Goal: Task Accomplishment & Management: Use online tool/utility

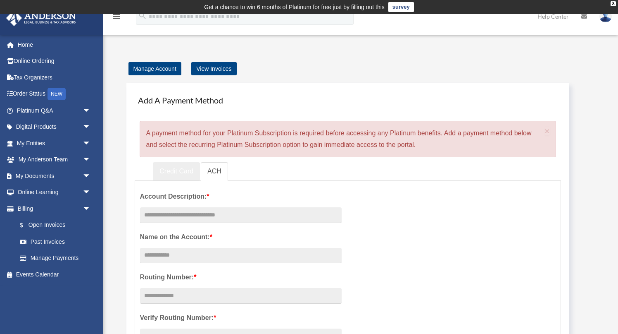
click at [174, 173] on link "Credit Card" at bounding box center [176, 171] width 47 height 19
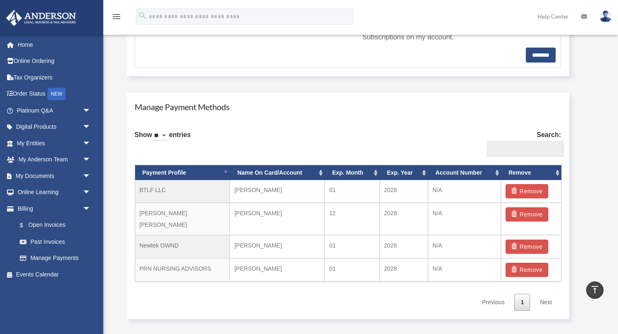
scroll to position [411, 0]
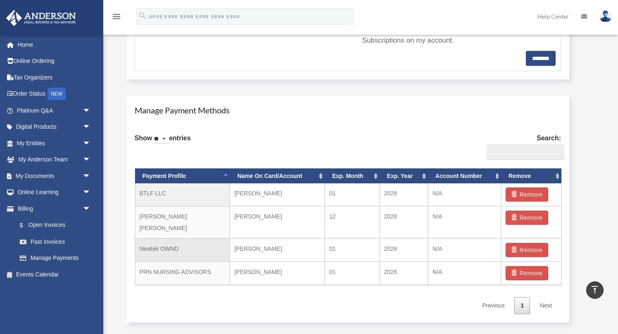
click at [176, 238] on td "Newtek OWND" at bounding box center [182, 249] width 95 height 23
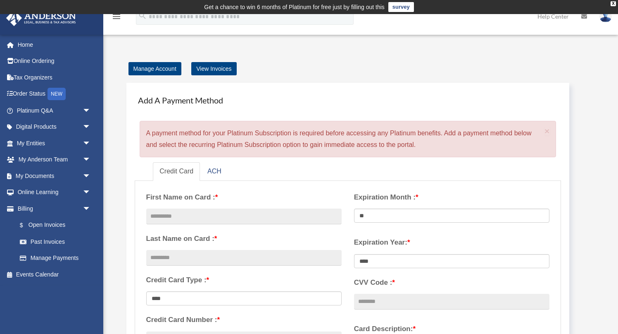
scroll to position [25, 0]
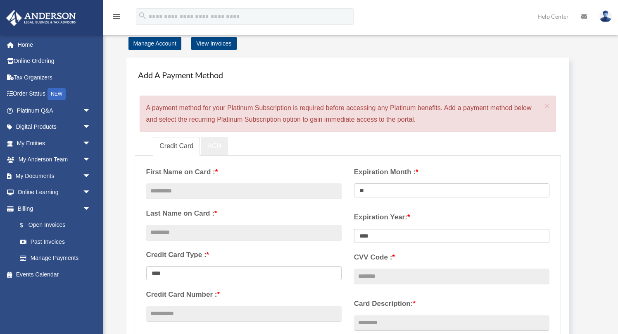
click at [212, 140] on link "ACH" at bounding box center [214, 146] width 27 height 19
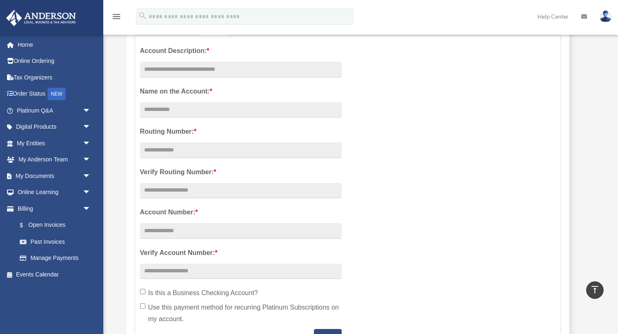
scroll to position [0, 0]
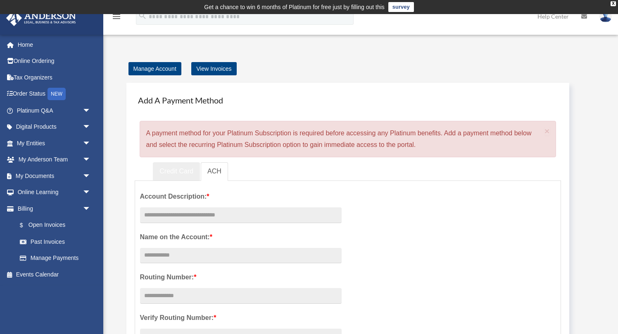
click at [168, 172] on link "Credit Card" at bounding box center [176, 171] width 47 height 19
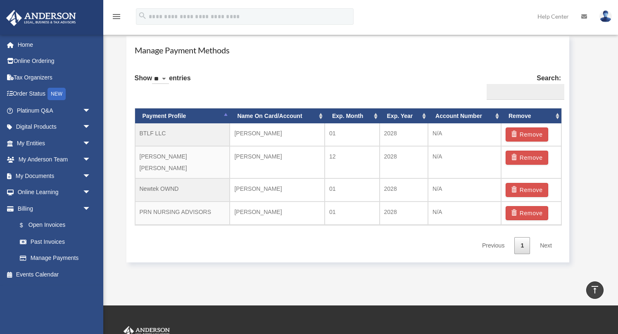
scroll to position [472, 0]
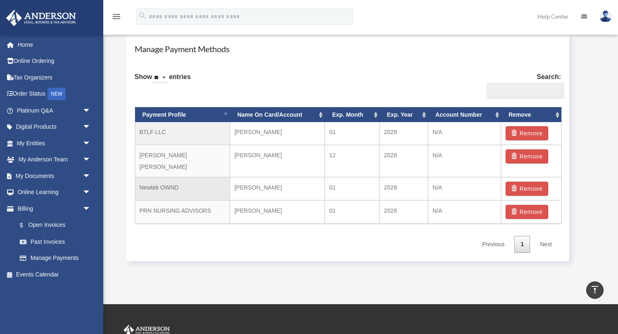
click at [173, 183] on td "Newtek OWND" at bounding box center [182, 188] width 95 height 23
click at [193, 180] on td "Newtek OWND" at bounding box center [182, 188] width 95 height 23
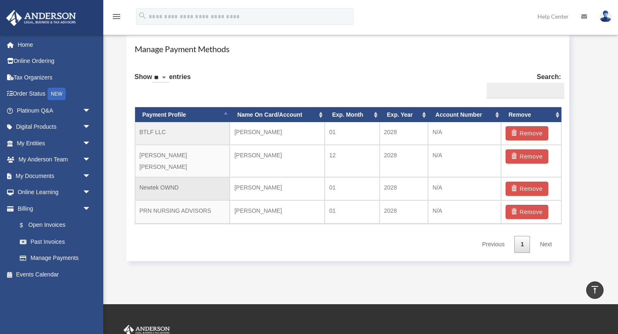
click at [292, 180] on td "[PERSON_NAME]" at bounding box center [277, 188] width 95 height 23
click at [463, 177] on td "N/A" at bounding box center [464, 188] width 73 height 23
click at [26, 46] on link "Home" at bounding box center [55, 44] width 98 height 17
click at [42, 62] on link "Online Ordering" at bounding box center [55, 61] width 98 height 17
